Goal: Information Seeking & Learning: Learn about a topic

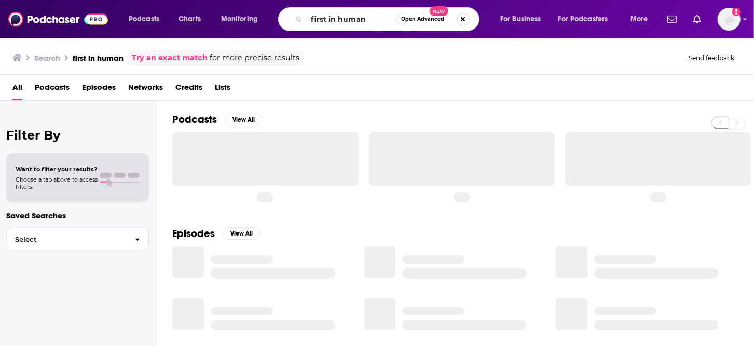
click at [462, 19] on button "Search podcasts, credits, & more..." at bounding box center [463, 19] width 12 height 12
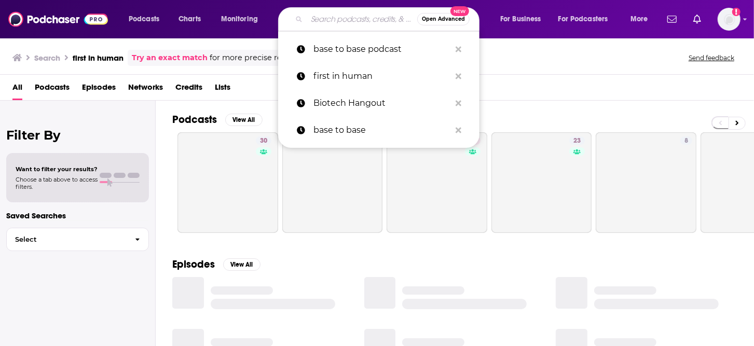
click at [366, 20] on input "Search podcasts, credits, & more..." at bounding box center [362, 19] width 111 height 17
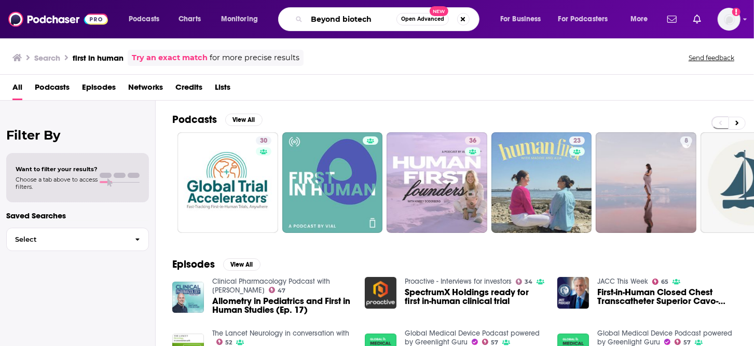
type input "Beyond biotech"
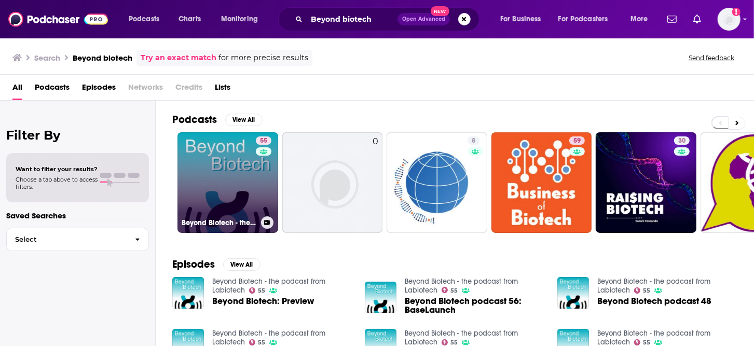
click at [243, 167] on link "55 Beyond Biotech - the podcast from Labiotech" at bounding box center [227, 182] width 101 height 101
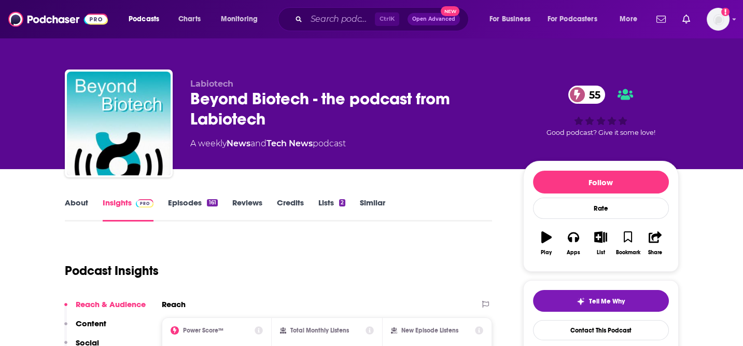
scroll to position [69, 0]
